Goal: Transaction & Acquisition: Purchase product/service

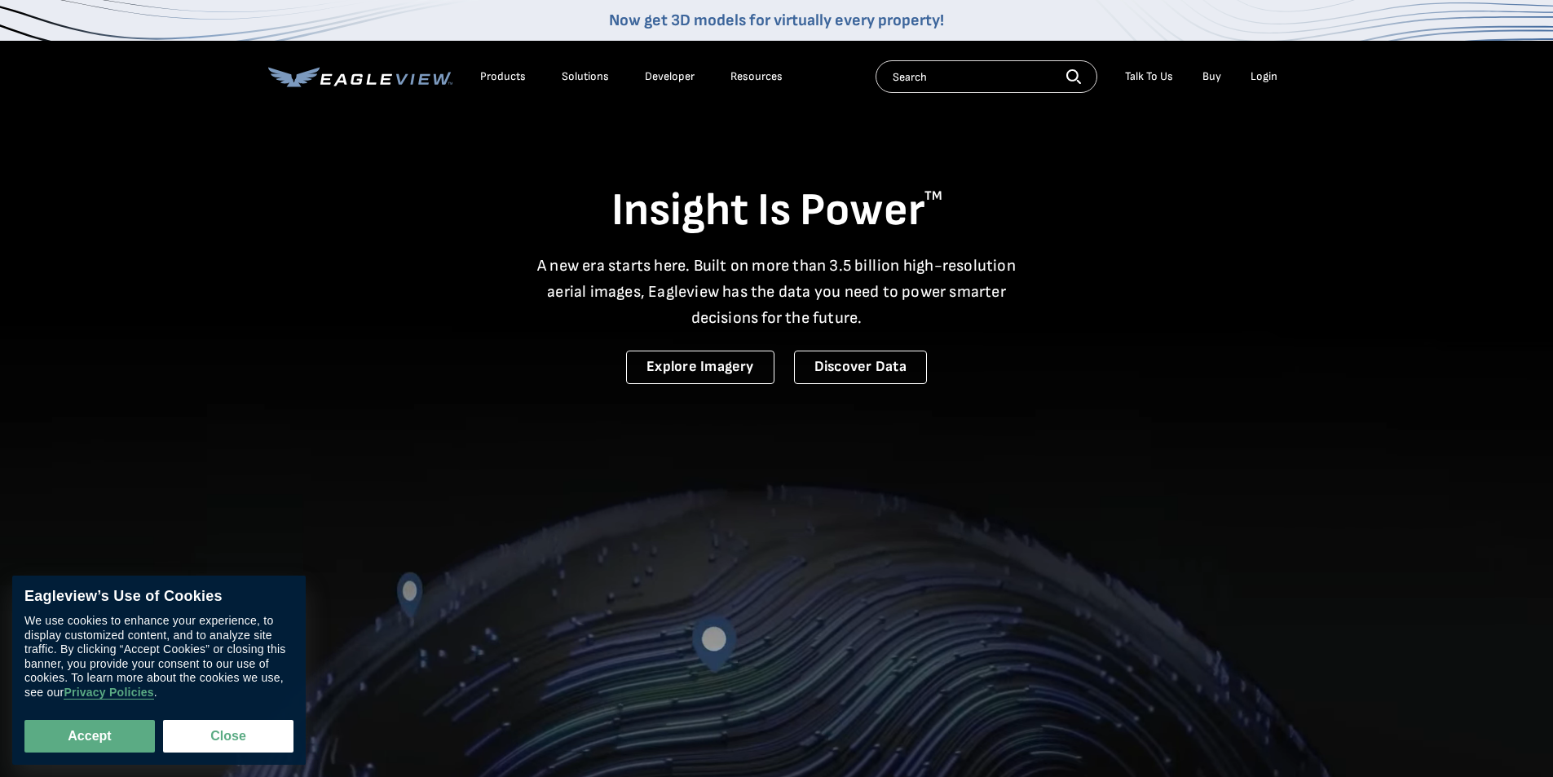
click at [1262, 75] on div "Login" at bounding box center [1264, 76] width 27 height 15
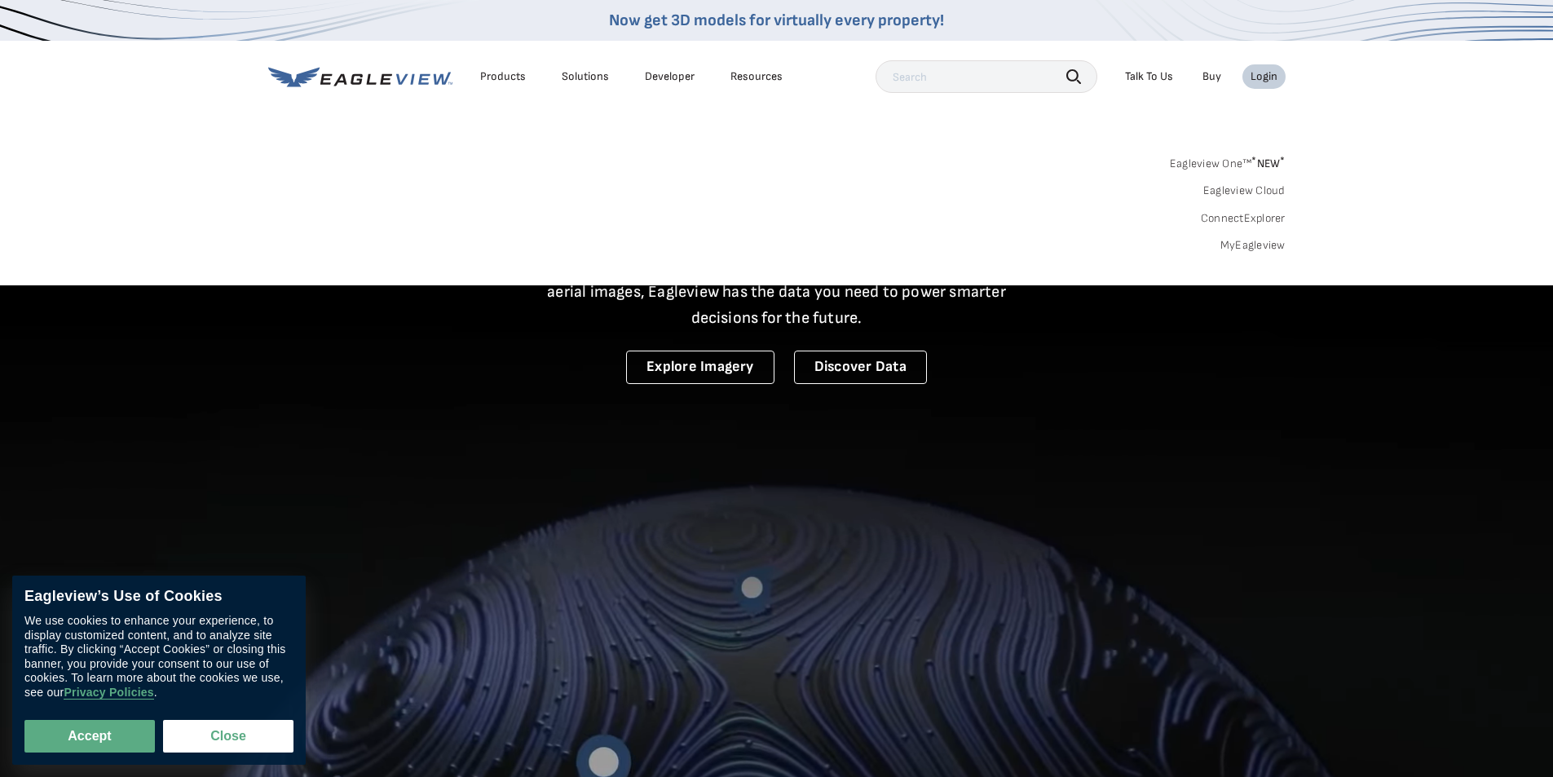
click at [1246, 245] on link "MyEagleview" at bounding box center [1252, 245] width 65 height 15
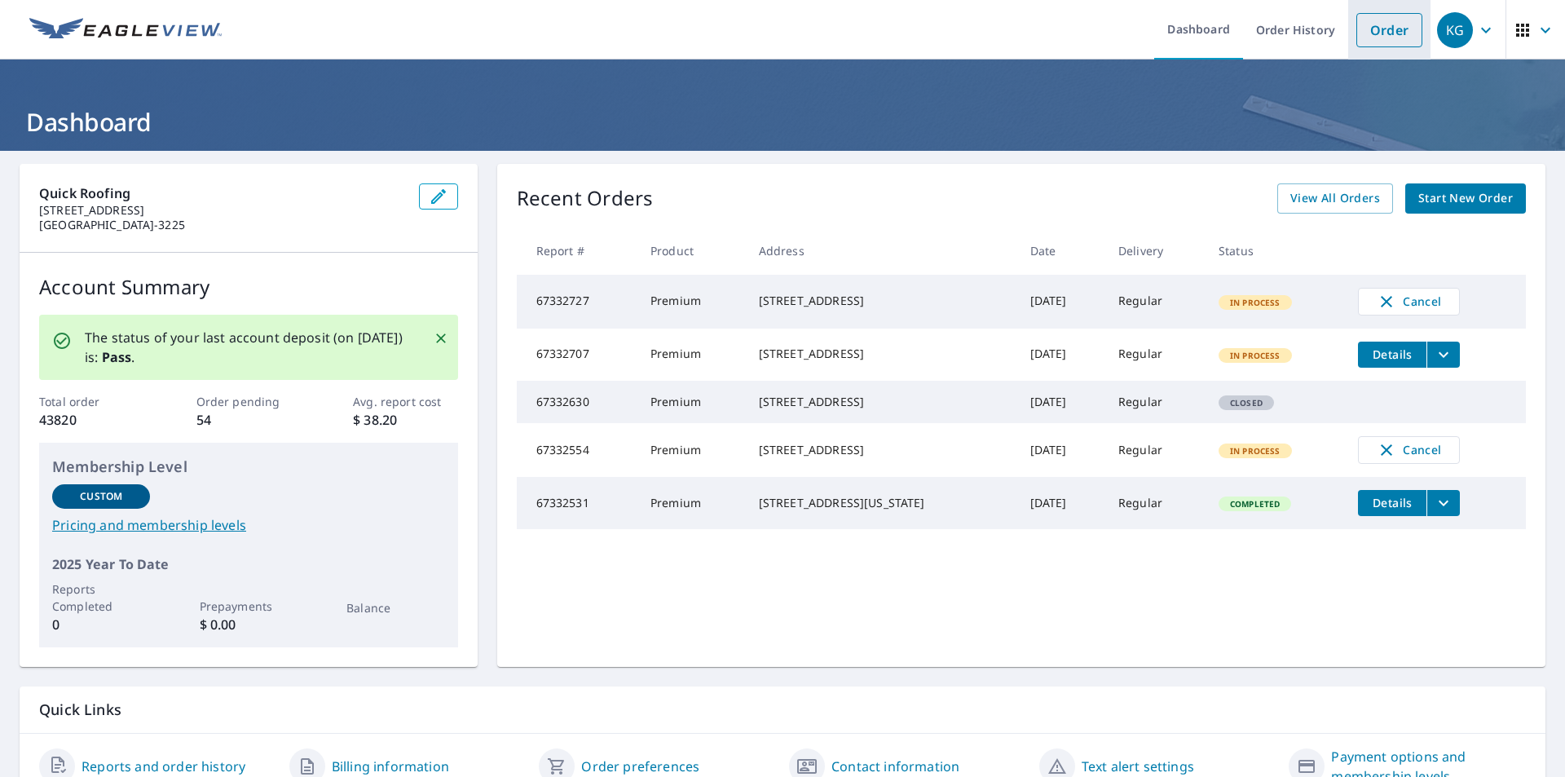
click at [1380, 26] on link "Order" at bounding box center [1389, 30] width 66 height 34
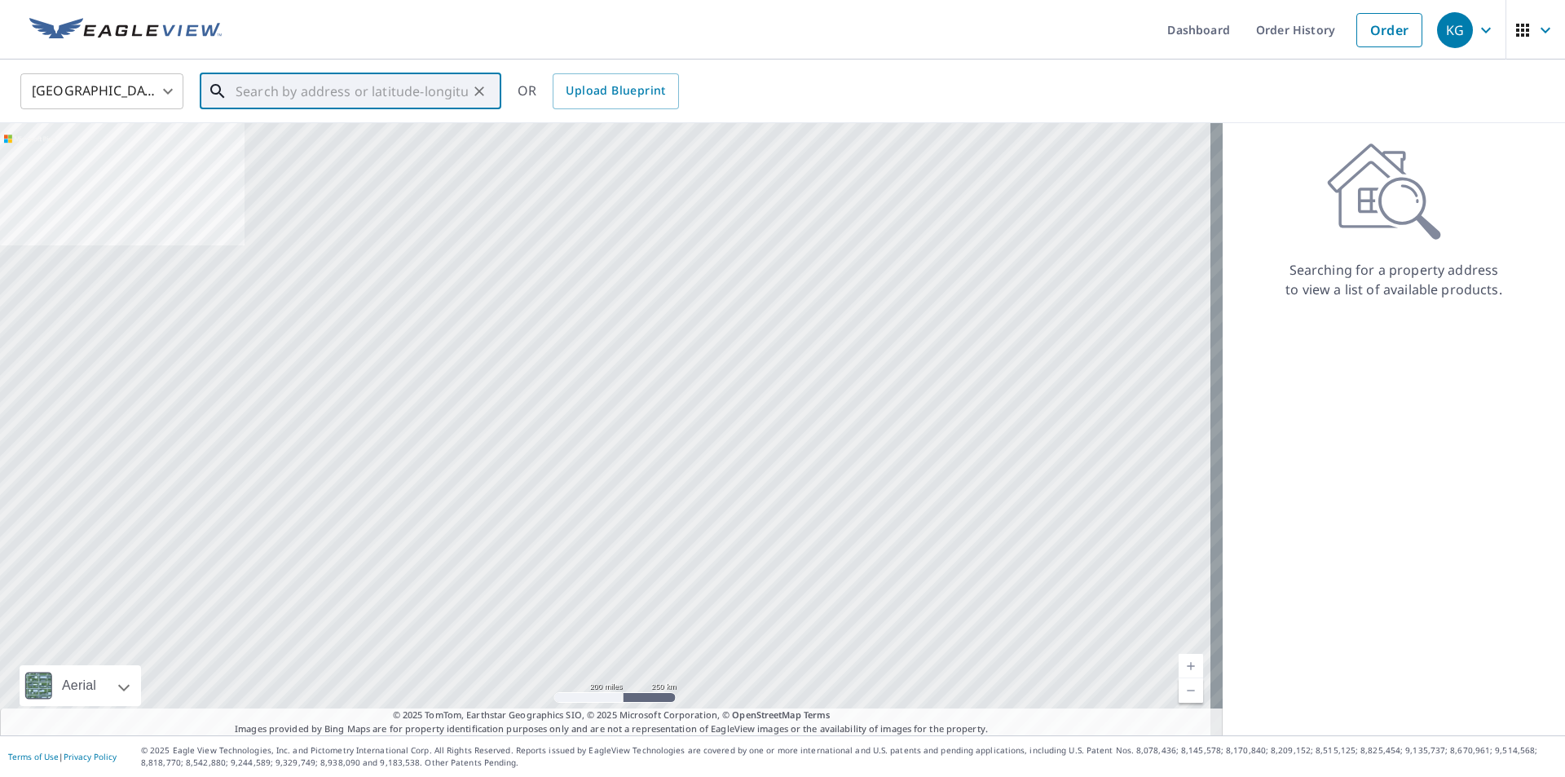
drag, startPoint x: 309, startPoint y: 87, endPoint x: 851, endPoint y: 67, distance: 542.5
click at [311, 88] on input "text" at bounding box center [352, 91] width 232 height 46
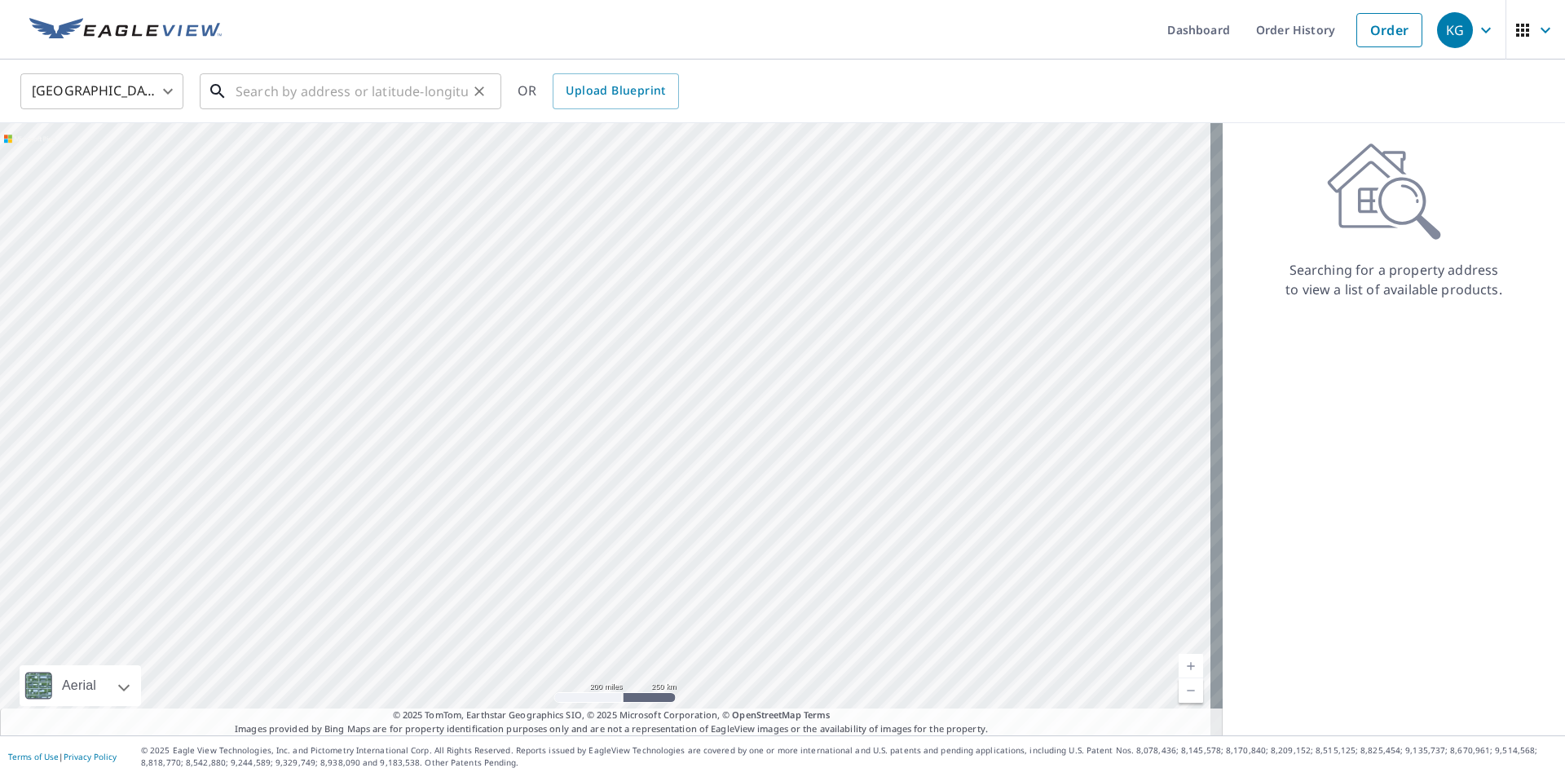
click at [308, 99] on input "text" at bounding box center [352, 91] width 232 height 46
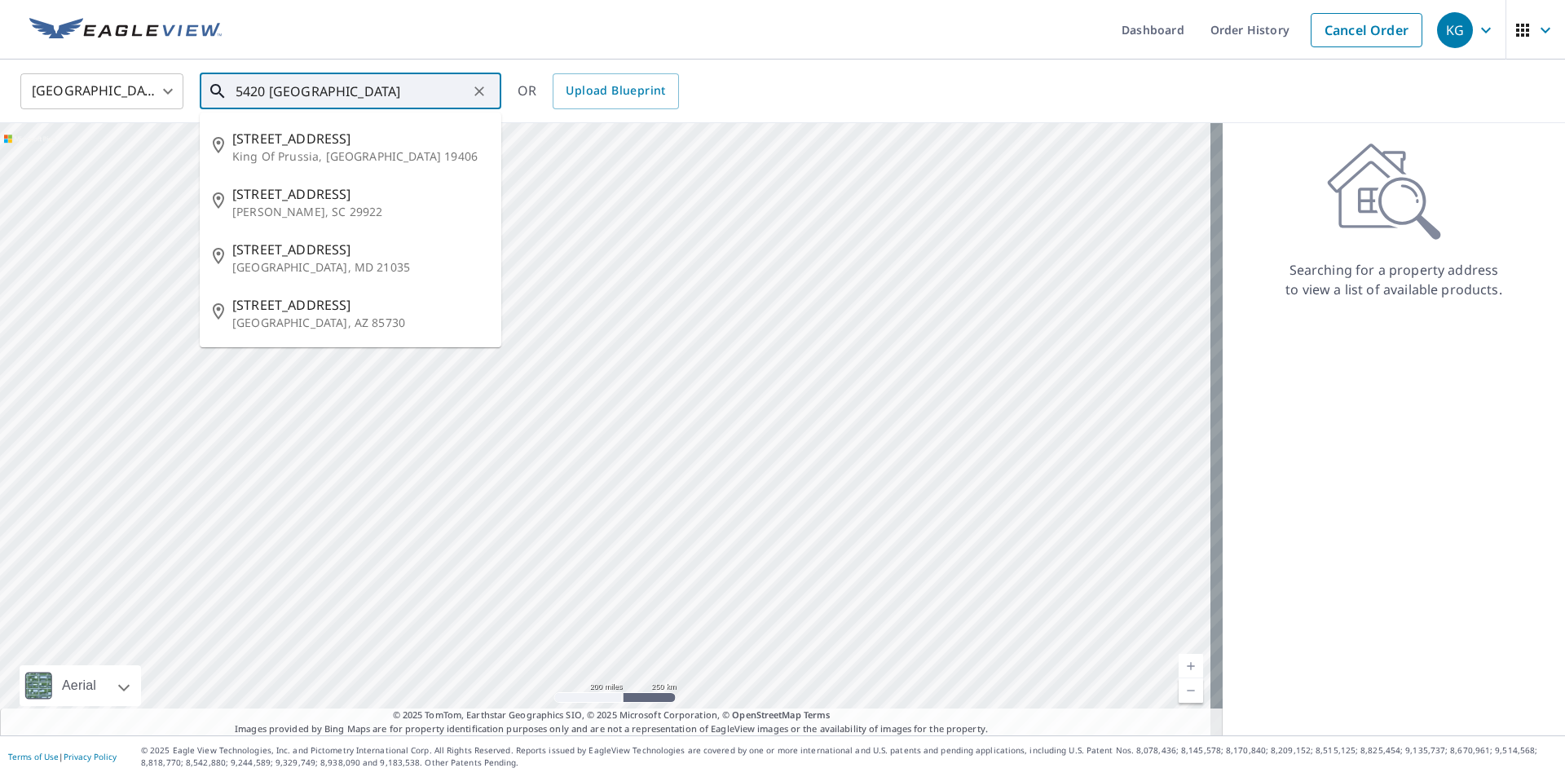
click at [382, 91] on input "5420 [GEOGRAPHIC_DATA]" at bounding box center [352, 91] width 232 height 46
click at [398, 95] on input "5420 [GEOGRAPHIC_DATA]" at bounding box center [352, 91] width 232 height 46
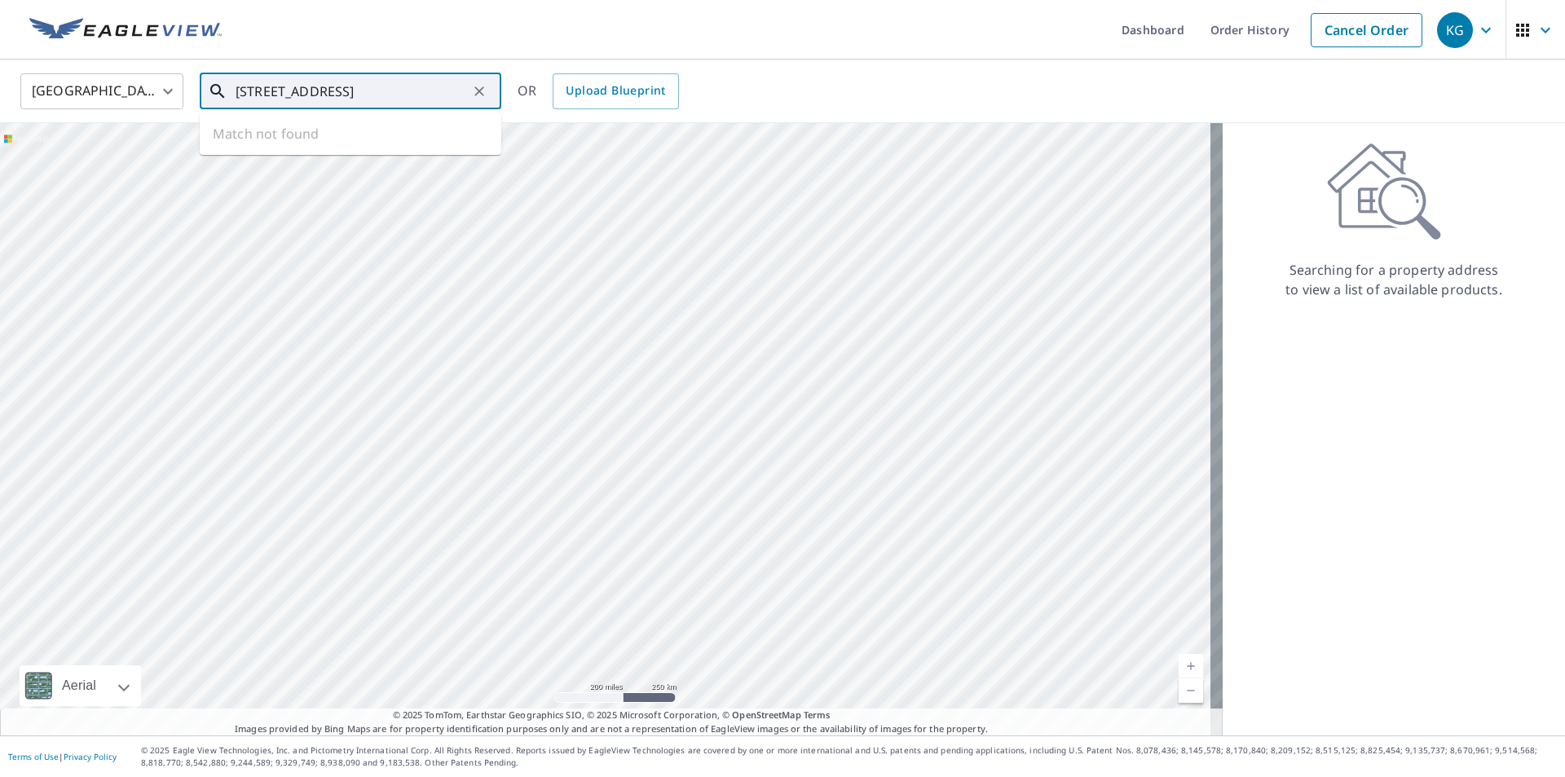
scroll to position [0, 15]
type input "[STREET_ADDRESS]"
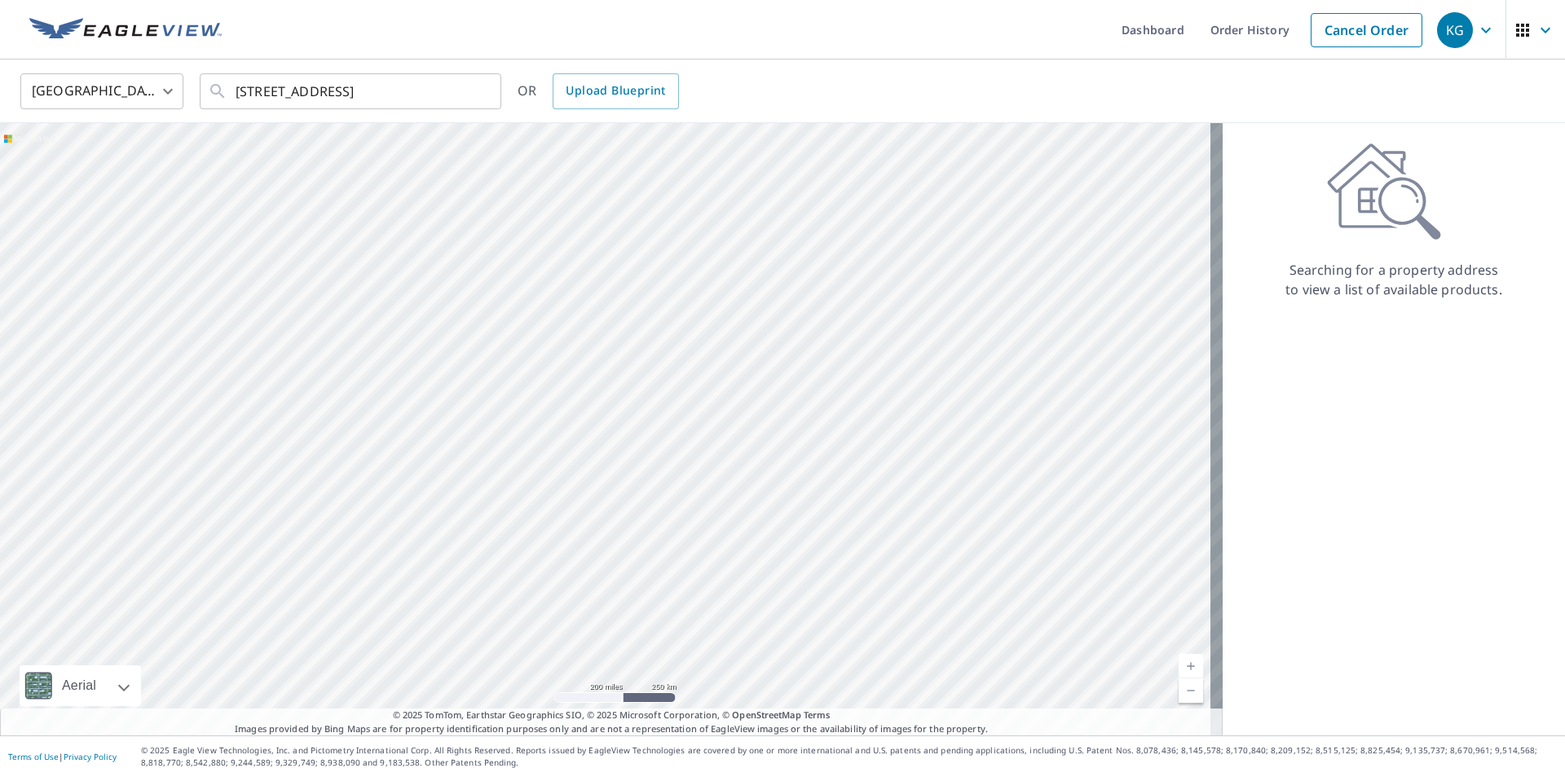
scroll to position [0, 0]
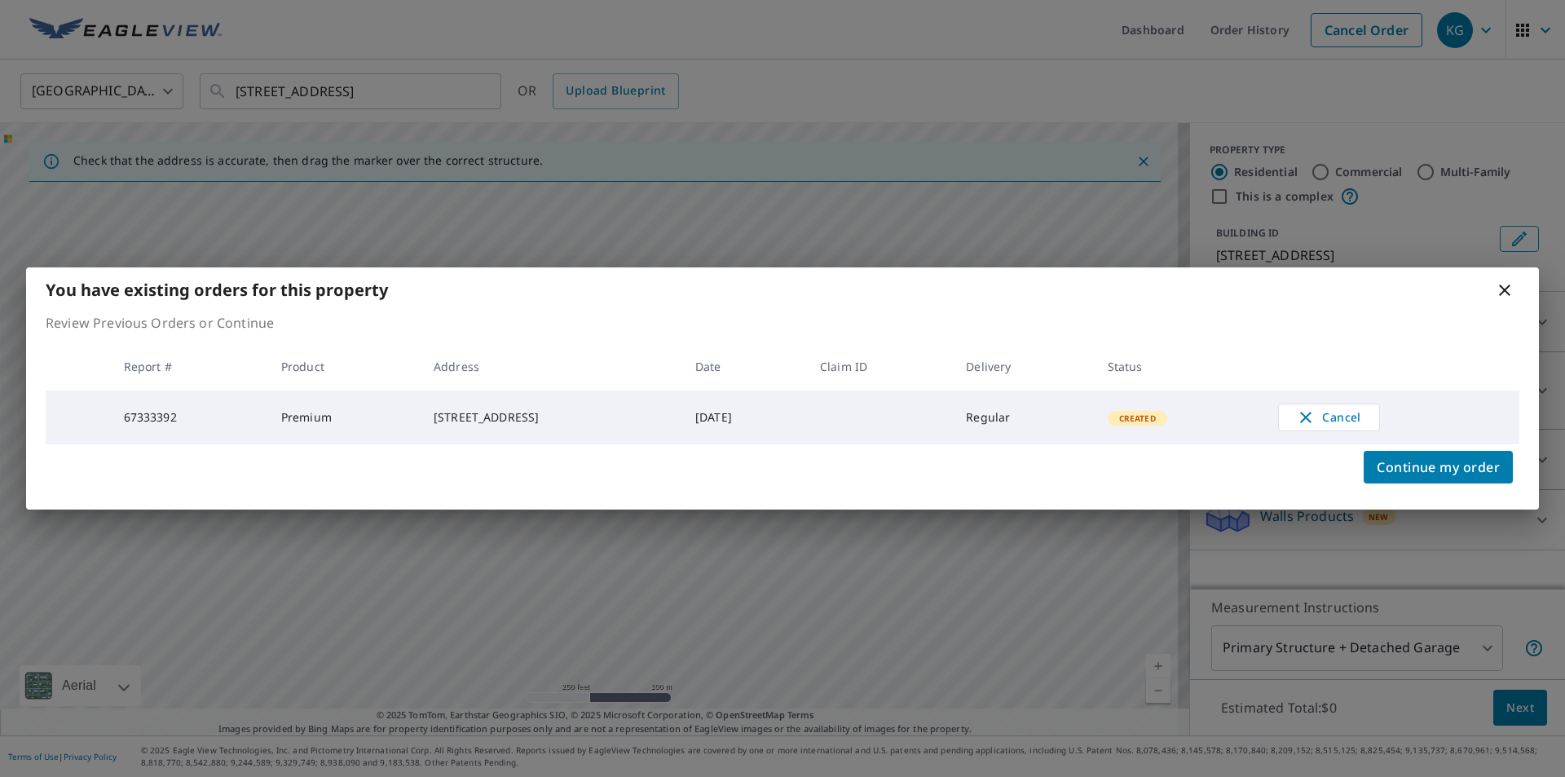
click at [1504, 291] on icon at bounding box center [1505, 290] width 20 height 20
